Goal: Find specific page/section

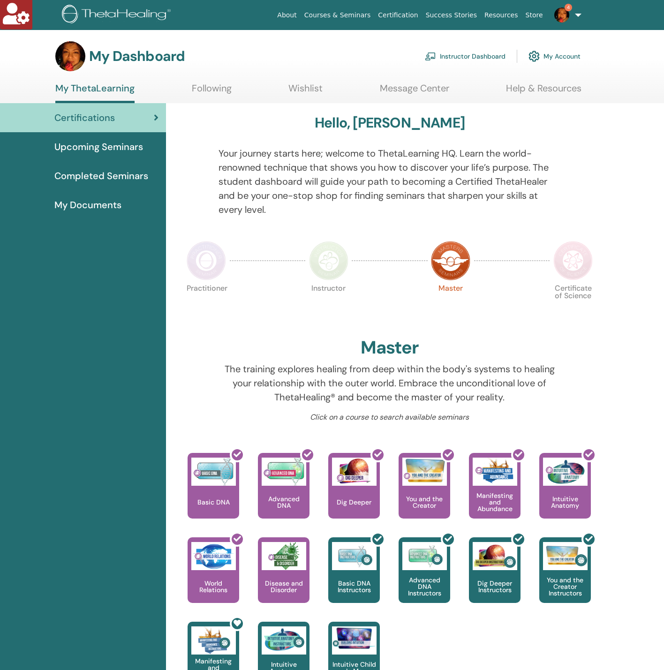
click at [467, 58] on link "Instructor Dashboard" at bounding box center [465, 56] width 81 height 21
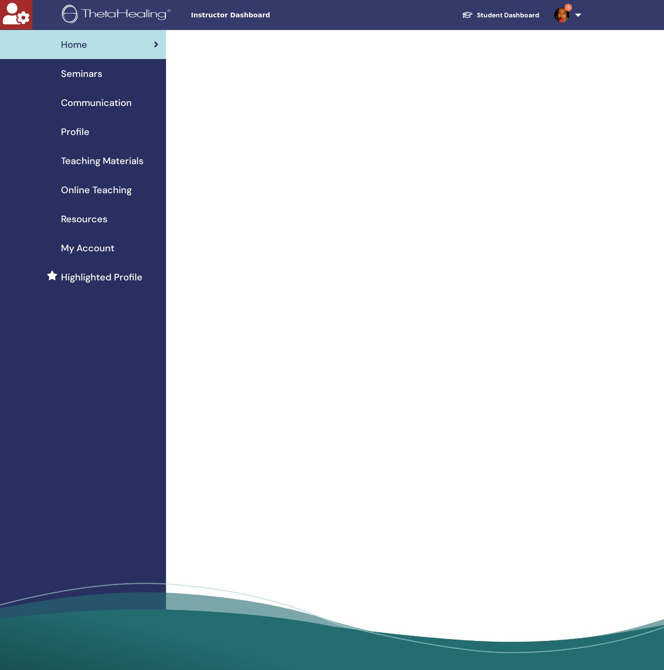
click at [86, 125] on span "Profile" at bounding box center [75, 132] width 29 height 14
